Goal: Transaction & Acquisition: Purchase product/service

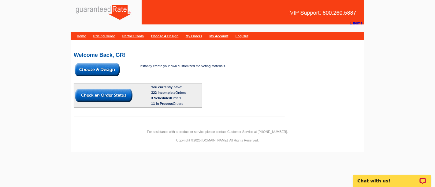
click at [108, 71] on img at bounding box center [97, 69] width 45 height 13
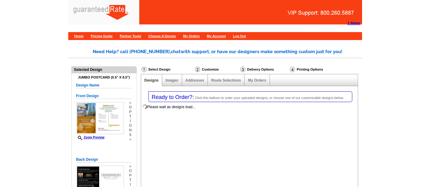
select select "1"
select select "2"
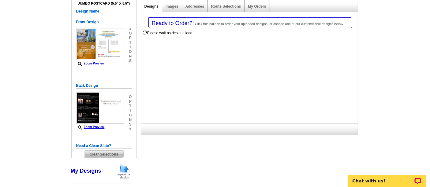
scroll to position [74, 0]
click at [101, 152] on span "Clear Selections" at bounding box center [103, 154] width 39 height 7
click at [116, 151] on span "Clear Selections" at bounding box center [103, 154] width 39 height 7
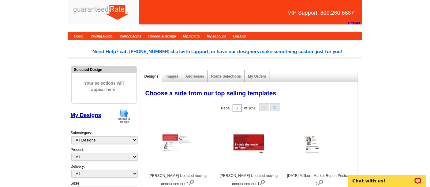
click at [127, 113] on img at bounding box center [124, 116] width 16 height 16
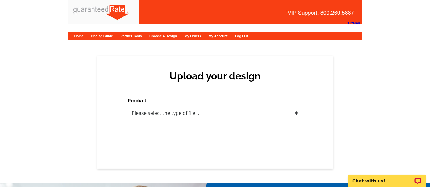
click at [140, 117] on select "Please select the type of file... Postcards Calendars Business Cards Letters an…" at bounding box center [215, 113] width 174 height 12
select select "1"
click at [128, 107] on select "Please select the type of file... Postcards Calendars Business Cards Letters an…" at bounding box center [215, 113] width 174 height 12
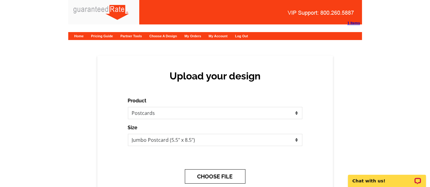
click at [229, 174] on button "CHOOSE FILE" at bounding box center [215, 177] width 61 height 14
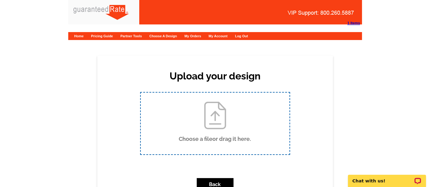
drag, startPoint x: 290, startPoint y: 187, endPoint x: 212, endPoint y: 122, distance: 101.0
click at [212, 122] on input "Choose a file or drag it here ." at bounding box center [215, 124] width 149 height 62
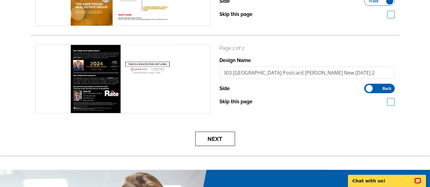
scroll to position [143, 0]
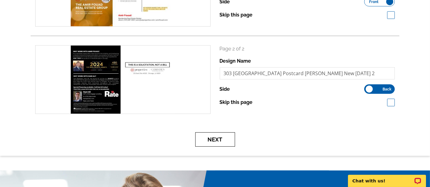
click at [220, 138] on button "Next" at bounding box center [215, 140] width 40 height 14
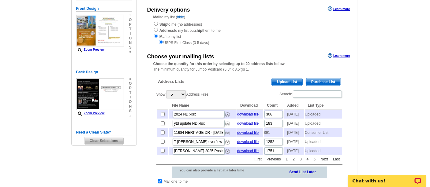
scroll to position [65, 0]
click at [321, 81] on span "Purchase List" at bounding box center [323, 82] width 35 height 7
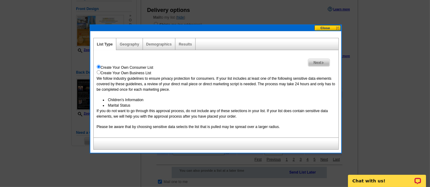
click at [323, 61] on span "Next" at bounding box center [318, 62] width 21 height 7
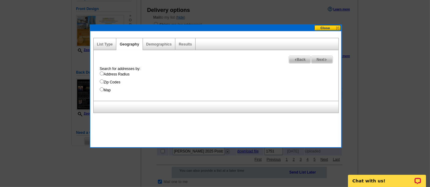
click at [103, 89] on label "Map" at bounding box center [219, 91] width 239 height 6
click at [103, 89] on input "Map" at bounding box center [102, 90] width 4 height 4
radio input "true"
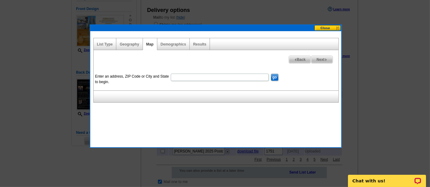
click at [196, 82] on form "Enter an address, ZIP Code or City and State to begin. go" at bounding box center [216, 79] width 245 height 15
click at [190, 77] on input "Enter an address, ZIP Code or City and State to begin." at bounding box center [220, 77] width 98 height 7
click at [194, 77] on input "12" at bounding box center [220, 77] width 98 height 7
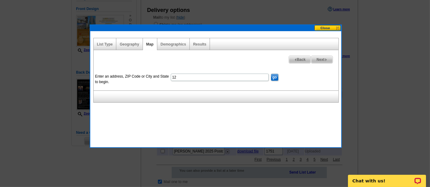
paste input "58 Lakepointe"
type input "1258 Lakepointe grosse pointe"
click at [271, 74] on input "go" at bounding box center [275, 77] width 8 height 7
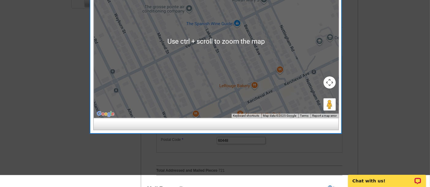
scroll to position [204, 0]
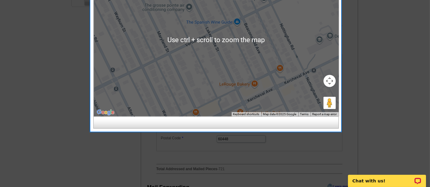
click at [329, 71] on div at bounding box center [216, 40] width 245 height 153
click at [331, 80] on button "Map camera controls" at bounding box center [330, 81] width 12 height 12
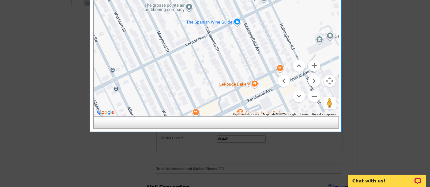
click at [312, 94] on button "Zoom out" at bounding box center [314, 96] width 12 height 12
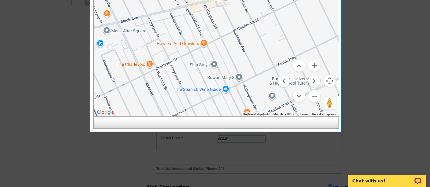
drag, startPoint x: 273, startPoint y: 47, endPoint x: 272, endPoint y: 108, distance: 61.2
click at [272, 108] on div at bounding box center [216, 40] width 245 height 153
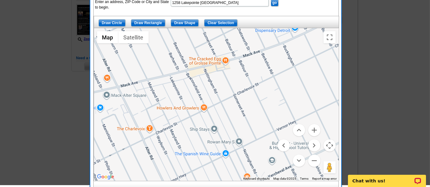
scroll to position [140, 0]
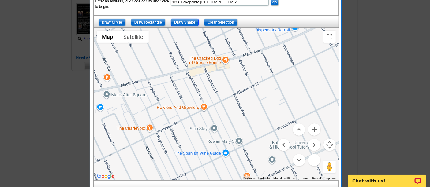
click at [190, 21] on input "Draw Shape" at bounding box center [185, 22] width 28 height 7
click at [155, 133] on div at bounding box center [216, 104] width 245 height 153
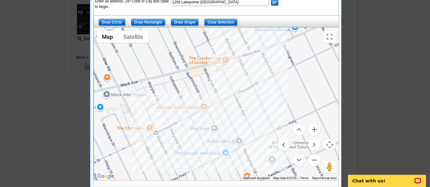
click at [234, 94] on div at bounding box center [216, 104] width 245 height 153
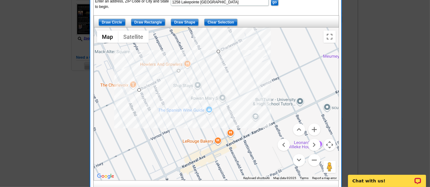
drag, startPoint x: 234, startPoint y: 94, endPoint x: 217, endPoint y: 47, distance: 49.9
click at [217, 47] on div at bounding box center [216, 104] width 245 height 153
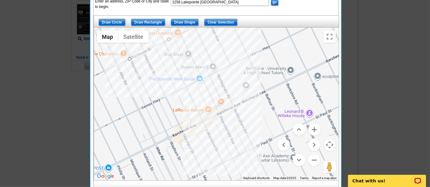
drag, startPoint x: 257, startPoint y: 129, endPoint x: 247, endPoint y: 93, distance: 37.1
click at [247, 93] on div at bounding box center [216, 104] width 245 height 153
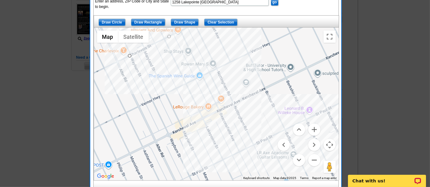
click at [275, 135] on div at bounding box center [216, 104] width 245 height 153
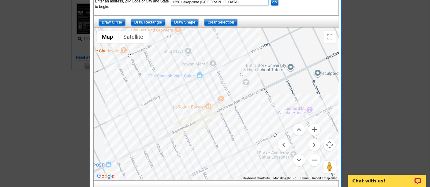
click at [187, 176] on div at bounding box center [216, 104] width 245 height 153
click at [129, 54] on div at bounding box center [216, 104] width 245 height 153
drag, startPoint x: 275, startPoint y: 134, endPoint x: 267, endPoint y: 139, distance: 9.9
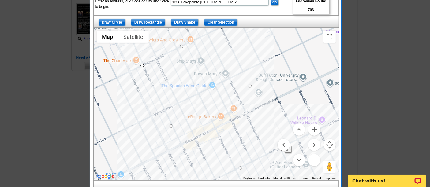
drag, startPoint x: 188, startPoint y: 59, endPoint x: 201, endPoint y: 69, distance: 17.0
click at [201, 69] on div at bounding box center [216, 104] width 245 height 153
click at [314, 128] on button "Zoom in" at bounding box center [314, 130] width 12 height 12
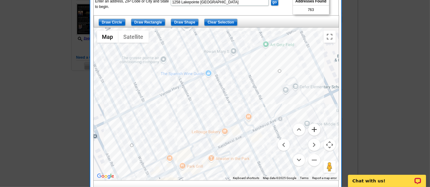
click at [315, 129] on button "Zoom in" at bounding box center [314, 130] width 12 height 12
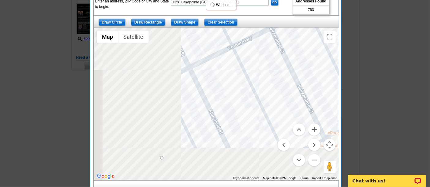
drag, startPoint x: 188, startPoint y: 113, endPoint x: 319, endPoint y: 77, distance: 135.8
click at [319, 77] on div at bounding box center [216, 104] width 245 height 153
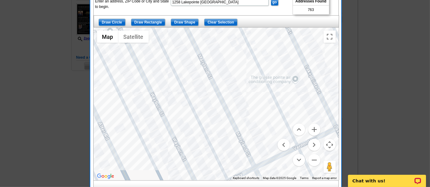
drag, startPoint x: 188, startPoint y: 64, endPoint x: 253, endPoint y: 180, distance: 132.7
click at [253, 180] on div "Use ctrl + scroll to zoom the map Map Terrain Satellite Labels Keyboard shortcu…" at bounding box center [216, 104] width 245 height 153
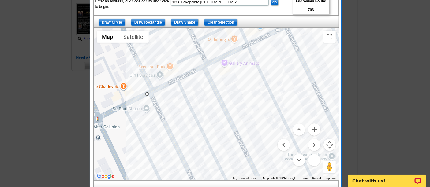
drag, startPoint x: 206, startPoint y: 78, endPoint x: 238, endPoint y: 141, distance: 70.6
click at [238, 141] on div at bounding box center [216, 104] width 245 height 153
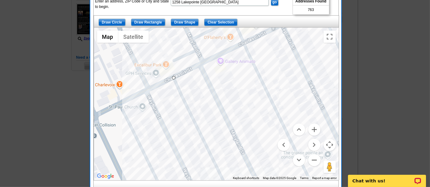
drag, startPoint x: 143, startPoint y: 91, endPoint x: 176, endPoint y: 77, distance: 36.2
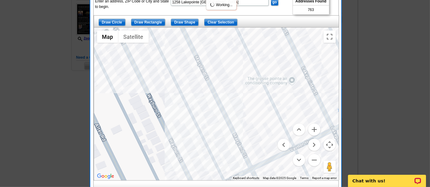
drag, startPoint x: 237, startPoint y: 138, endPoint x: 196, endPoint y: 50, distance: 96.6
click at [196, 50] on div at bounding box center [216, 104] width 245 height 153
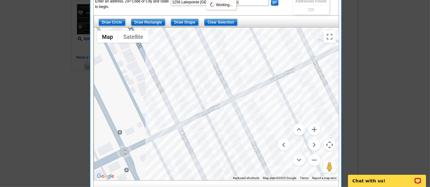
drag, startPoint x: 217, startPoint y: 162, endPoint x: 192, endPoint y: 73, distance: 92.1
click at [192, 73] on div at bounding box center [216, 104] width 245 height 153
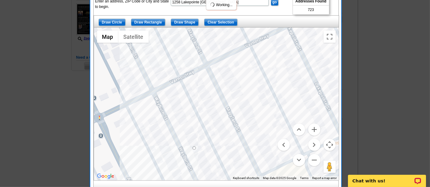
drag, startPoint x: 239, startPoint y: 149, endPoint x: 215, endPoint y: 133, distance: 29.2
click at [215, 133] on div at bounding box center [216, 104] width 245 height 153
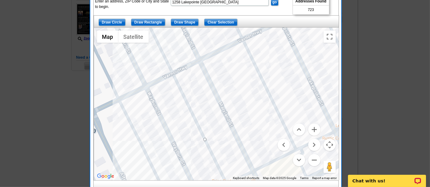
drag, startPoint x: 187, startPoint y: 142, endPoint x: 206, endPoint y: 137, distance: 20.1
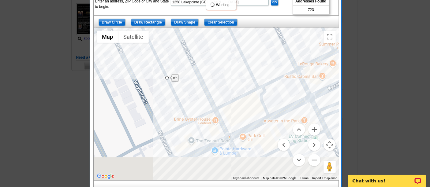
drag, startPoint x: 253, startPoint y: 149, endPoint x: 202, endPoint y: 57, distance: 105.1
click at [202, 57] on div at bounding box center [216, 104] width 245 height 153
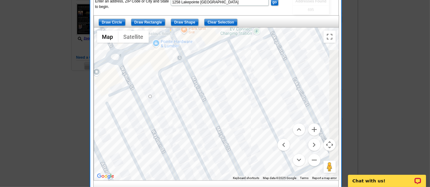
drag, startPoint x: 218, startPoint y: 160, endPoint x: 173, endPoint y: 85, distance: 87.9
click at [173, 85] on div at bounding box center [216, 104] width 245 height 153
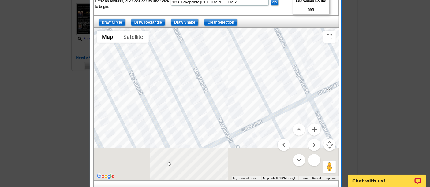
drag, startPoint x: 223, startPoint y: 147, endPoint x: 198, endPoint y: 80, distance: 71.7
click at [198, 80] on div at bounding box center [216, 104] width 245 height 153
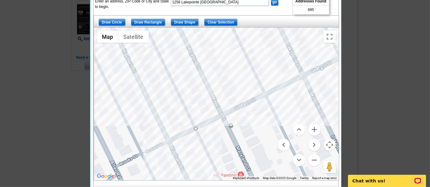
drag, startPoint x: 162, startPoint y: 140, endPoint x: 196, endPoint y: 127, distance: 36.6
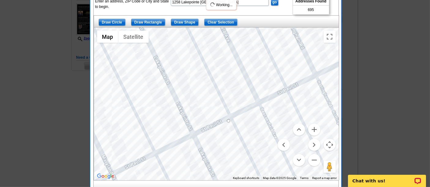
drag, startPoint x: 253, startPoint y: 110, endPoint x: 140, endPoint y: 169, distance: 128.3
click at [140, 169] on div at bounding box center [216, 104] width 245 height 153
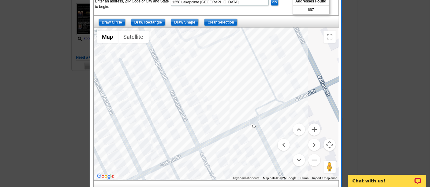
drag, startPoint x: 293, startPoint y: 81, endPoint x: 181, endPoint y: 153, distance: 133.6
click at [181, 153] on div at bounding box center [216, 104] width 245 height 153
drag, startPoint x: 255, startPoint y: 126, endPoint x: 195, endPoint y: 148, distance: 63.7
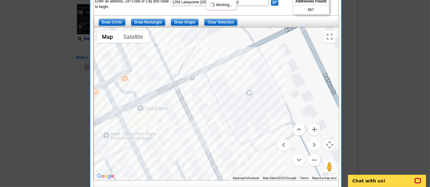
drag, startPoint x: 222, startPoint y: 81, endPoint x: 278, endPoint y: 186, distance: 118.6
click at [278, 186] on div "List Type Geography Map Demographics Results Next Addresses Found 667 Back Ente…" at bounding box center [215, 78] width 245 height 230
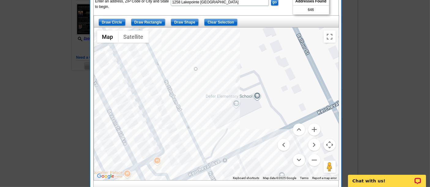
drag, startPoint x: 206, startPoint y: 58, endPoint x: 246, endPoint y: 167, distance: 115.5
click at [246, 167] on div at bounding box center [216, 104] width 245 height 153
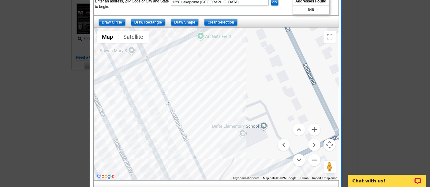
drag, startPoint x: 202, startPoint y: 97, endPoint x: 165, endPoint y: 103, distance: 36.8
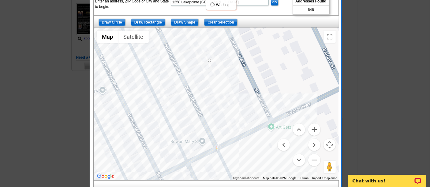
drag, startPoint x: 185, startPoint y: 66, endPoint x: 255, endPoint y: 157, distance: 115.0
click at [255, 157] on div at bounding box center [216, 104] width 245 height 153
drag, startPoint x: 208, startPoint y: 61, endPoint x: 173, endPoint y: 65, distance: 36.1
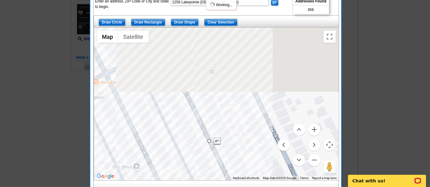
drag, startPoint x: 219, startPoint y: 55, endPoint x: 254, endPoint y: 141, distance: 92.3
click at [254, 141] on div at bounding box center [216, 104] width 245 height 153
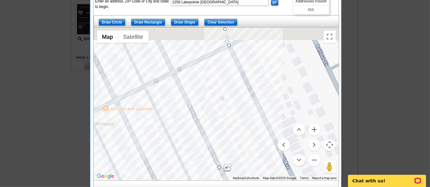
drag, startPoint x: 229, startPoint y: 62, endPoint x: 238, endPoint y: 83, distance: 22.3
click at [238, 83] on div at bounding box center [216, 104] width 245 height 153
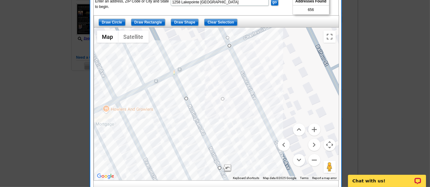
drag, startPoint x: 225, startPoint y: 29, endPoint x: 185, endPoint y: 100, distance: 81.6
drag, startPoint x: 228, startPoint y: 45, endPoint x: 172, endPoint y: 73, distance: 62.6
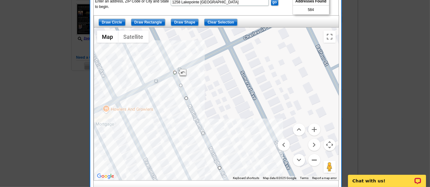
click at [316, 157] on button "Zoom out" at bounding box center [314, 160] width 12 height 12
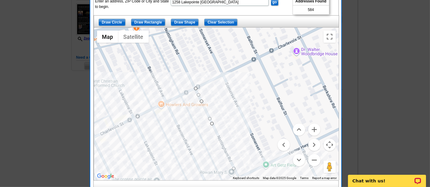
drag, startPoint x: 216, startPoint y: 135, endPoint x: 207, endPoint y: 115, distance: 21.7
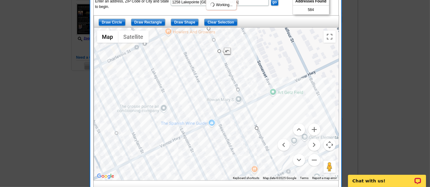
drag, startPoint x: 243, startPoint y: 110, endPoint x: 252, endPoint y: 29, distance: 81.3
click at [252, 29] on div at bounding box center [216, 104] width 245 height 153
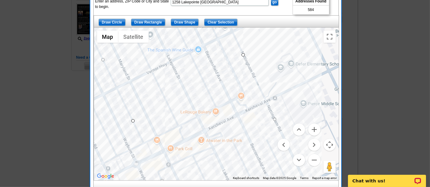
drag, startPoint x: 264, startPoint y: 78, endPoint x: 247, endPoint y: 9, distance: 71.1
click at [247, 9] on div "Enter an address, ZIP Code or City and State to begin. 1258 Lakepointe grosse p…" at bounding box center [216, 84] width 245 height 194
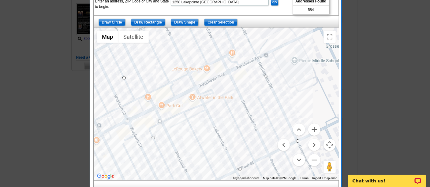
drag, startPoint x: 286, startPoint y: 92, endPoint x: 274, endPoint y: 34, distance: 59.1
click at [274, 34] on div at bounding box center [216, 104] width 245 height 153
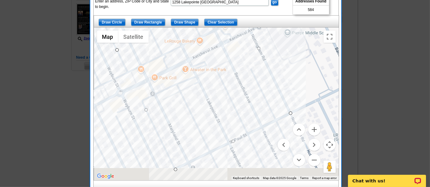
drag, startPoint x: 294, startPoint y: 96, endPoint x: 287, endPoint y: 76, distance: 22.0
click at [287, 76] on div at bounding box center [216, 104] width 245 height 153
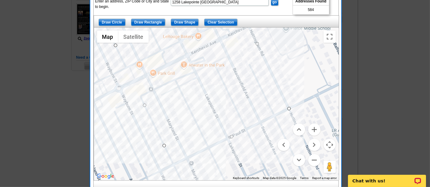
drag, startPoint x: 174, startPoint y: 164, endPoint x: 163, endPoint y: 143, distance: 23.4
drag, startPoint x: 287, startPoint y: 109, endPoint x: 277, endPoint y: 88, distance: 22.7
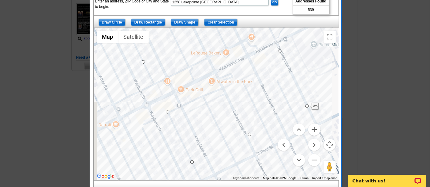
drag, startPoint x: 246, startPoint y: 128, endPoint x: 274, endPoint y: 146, distance: 34.0
click at [274, 146] on div at bounding box center [216, 104] width 245 height 153
drag, startPoint x: 190, startPoint y: 164, endPoint x: 186, endPoint y: 152, distance: 12.3
drag, startPoint x: 306, startPoint y: 108, endPoint x: 302, endPoint y: 100, distance: 8.8
drag, startPoint x: 185, startPoint y: 154, endPoint x: 183, endPoint y: 147, distance: 6.9
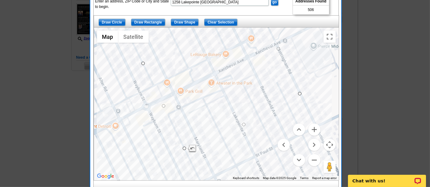
drag, startPoint x: 303, startPoint y: 100, endPoint x: 299, endPoint y: 92, distance: 8.4
click at [317, 160] on button "Zoom out" at bounding box center [314, 160] width 12 height 12
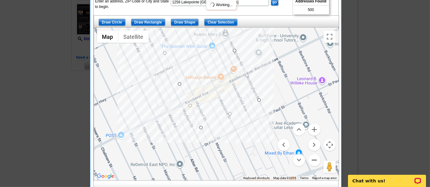
click at [317, 160] on button "Zoom out" at bounding box center [314, 160] width 12 height 12
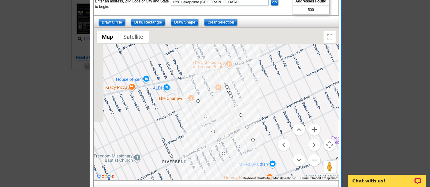
drag, startPoint x: 294, startPoint y: 70, endPoint x: 312, endPoint y: 113, distance: 46.3
click at [312, 113] on div at bounding box center [216, 104] width 245 height 153
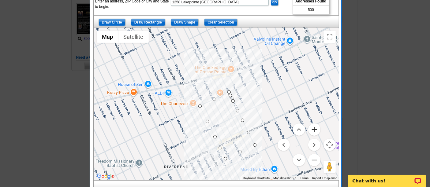
click at [313, 128] on button "Zoom in" at bounding box center [314, 130] width 12 height 12
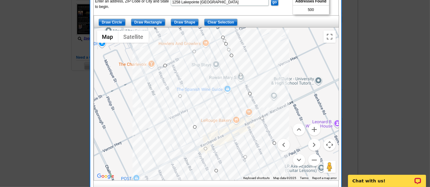
drag, startPoint x: 285, startPoint y: 108, endPoint x: 264, endPoint y: 61, distance: 51.7
click at [264, 61] on div at bounding box center [216, 104] width 245 height 153
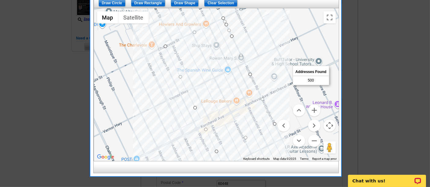
scroll to position [160, 0]
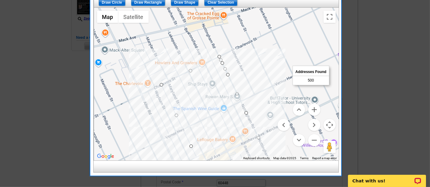
drag, startPoint x: 274, startPoint y: 72, endPoint x: 270, endPoint y: 114, distance: 41.9
click at [270, 114] on div at bounding box center [216, 84] width 245 height 153
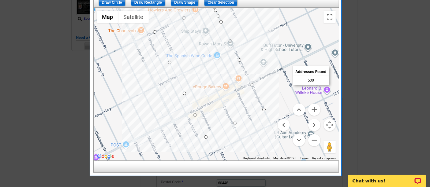
drag, startPoint x: 270, startPoint y: 121, endPoint x: 263, endPoint y: 67, distance: 54.4
click at [263, 67] on div at bounding box center [216, 84] width 245 height 153
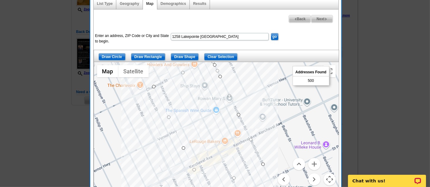
scroll to position [107, 0]
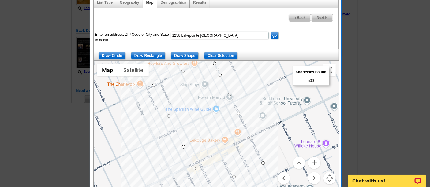
click at [327, 17] on img at bounding box center [326, 18] width 3 height 3
select select
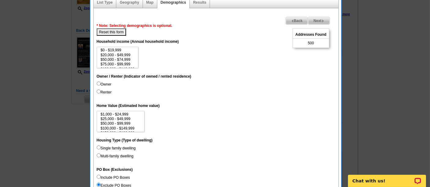
click at [317, 20] on span "Next" at bounding box center [318, 20] width 21 height 7
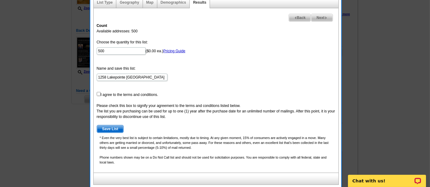
click at [100, 92] on form "Choose the quantity for this list: 500 ($0.00 ea.) Pricing Guide Name and save …" at bounding box center [216, 86] width 239 height 94
click at [99, 93] on input "checkbox" at bounding box center [99, 94] width 4 height 4
checkbox input "true"
click at [105, 126] on span "Save List" at bounding box center [110, 129] width 27 height 7
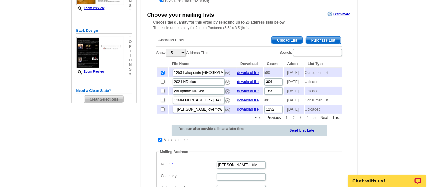
click at [323, 121] on link "Next" at bounding box center [324, 118] width 11 height 6
click at [328, 121] on link "Next" at bounding box center [324, 118] width 11 height 6
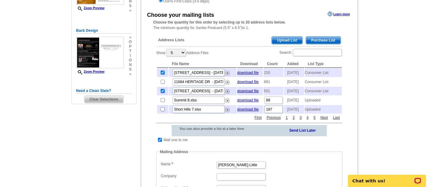
click at [162, 93] on input "checkbox" at bounding box center [163, 91] width 4 height 4
checkbox input "false"
click at [226, 94] on img at bounding box center [227, 91] width 5 height 5
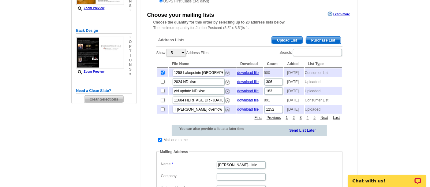
click at [161, 71] on input "checkbox" at bounding box center [163, 73] width 4 height 4
checkbox input "false"
click at [323, 121] on link "Next" at bounding box center [324, 118] width 11 height 6
click at [327, 121] on link "Next" at bounding box center [324, 118] width 11 height 6
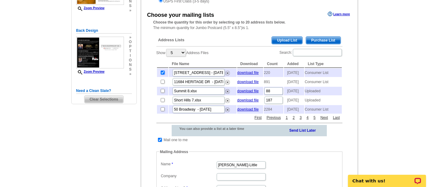
click at [162, 71] on input "checkbox" at bounding box center [163, 73] width 4 height 4
checkbox input "false"
click at [111, 98] on span "Clear Selections" at bounding box center [103, 99] width 39 height 7
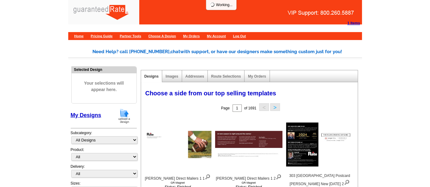
click at [126, 118] on img at bounding box center [124, 116] width 16 height 16
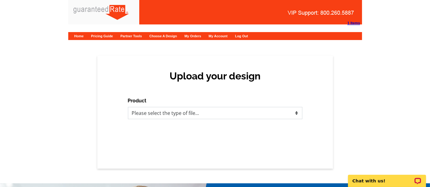
click at [157, 117] on select "Please select the type of file... Postcards Calendars Business Cards Letters an…" at bounding box center [215, 113] width 174 height 12
select select "1"
click at [128, 107] on select "Please select the type of file... Postcards Calendars Business Cards Letters an…" at bounding box center [215, 113] width 174 height 12
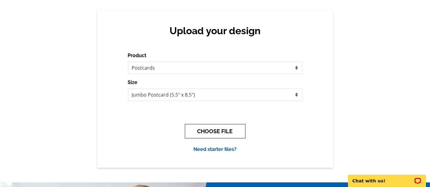
click at [210, 129] on button "CHOOSE FILE" at bounding box center [215, 131] width 61 height 14
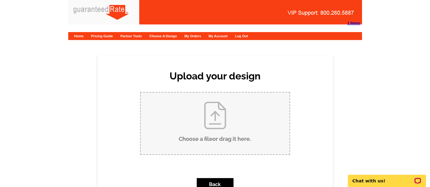
click at [228, 120] on input "Choose a file or drag it here ." at bounding box center [215, 124] width 149 height 62
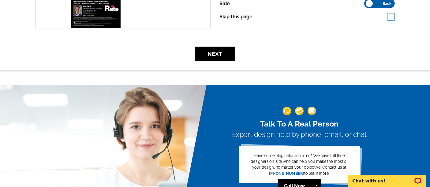
scroll to position [257, 0]
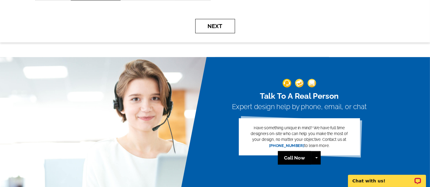
click at [209, 22] on button "Next" at bounding box center [215, 26] width 40 height 14
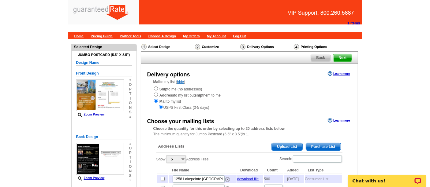
click at [266, 147] on div "Address Lists Purchase List Upload List" at bounding box center [249, 147] width 186 height 12
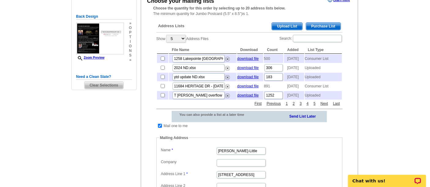
scroll to position [120, 0]
click at [283, 23] on span "Upload List" at bounding box center [287, 26] width 30 height 7
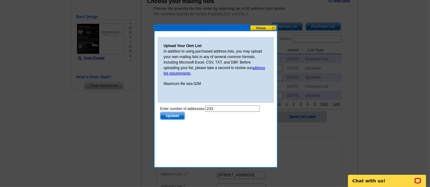
scroll to position [0, 0]
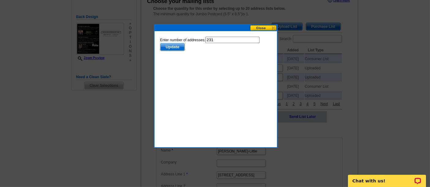
click at [222, 37] on input "231" at bounding box center [232, 40] width 54 height 6
type input "230"
click at [172, 43] on span "Update" at bounding box center [172, 46] width 24 height 7
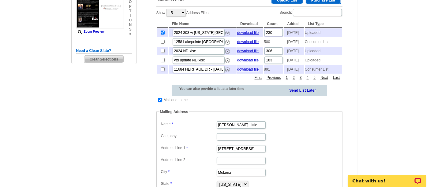
scroll to position [147, 0]
click at [158, 102] on input "checkbox" at bounding box center [160, 100] width 4 height 4
checkbox input "false"
